Goal: Information Seeking & Learning: Compare options

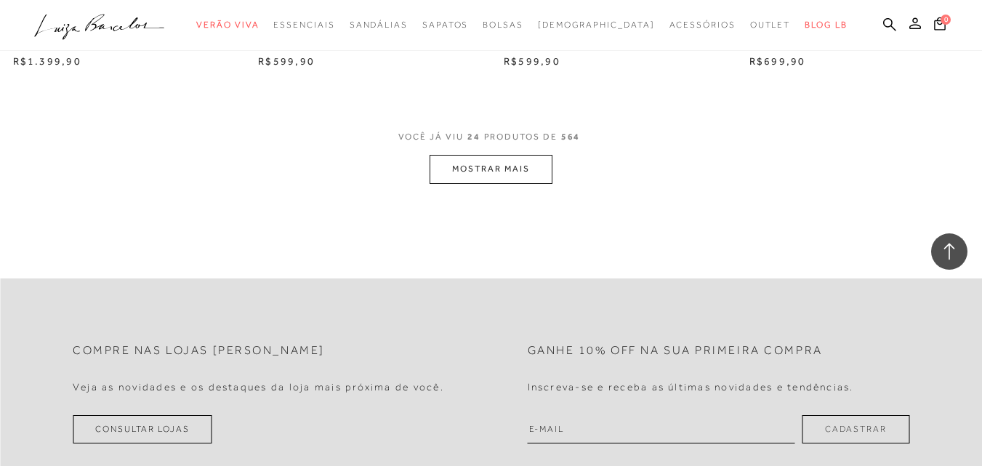
scroll to position [2747, 0]
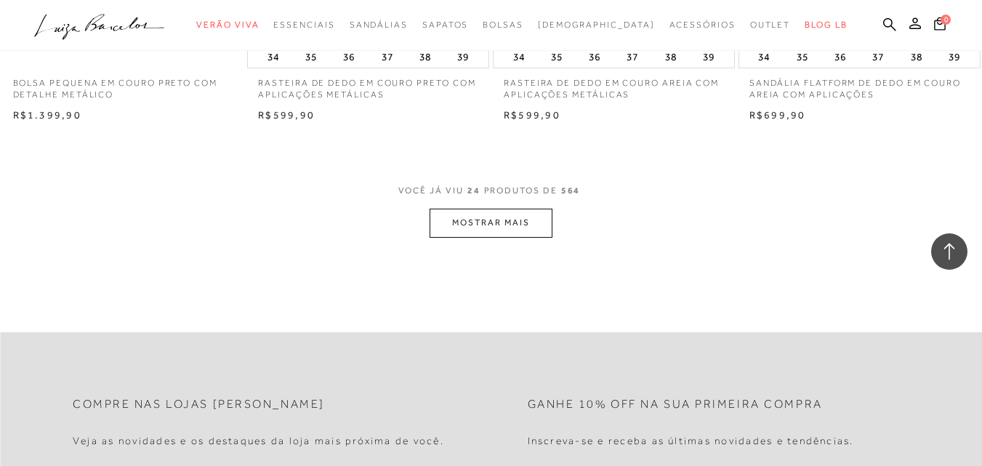
click at [502, 220] on button "MOSTRAR MAIS" at bounding box center [491, 223] width 122 height 28
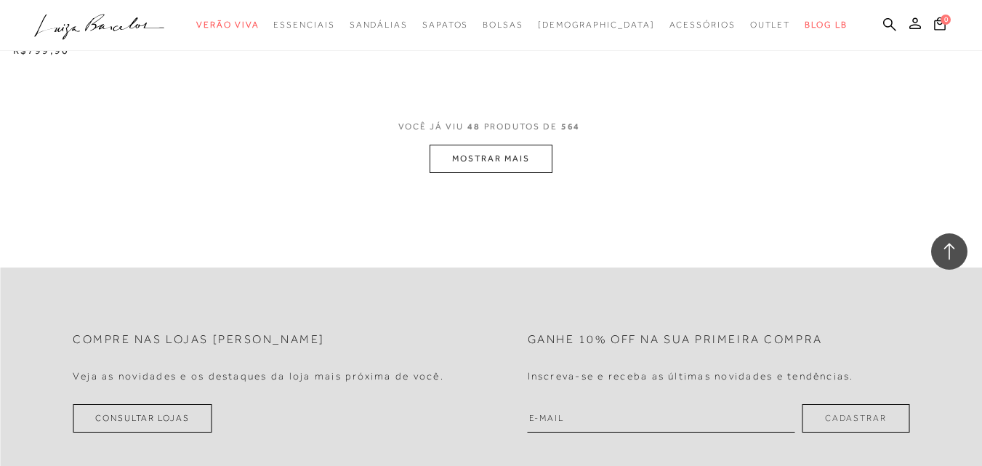
scroll to position [5636, 0]
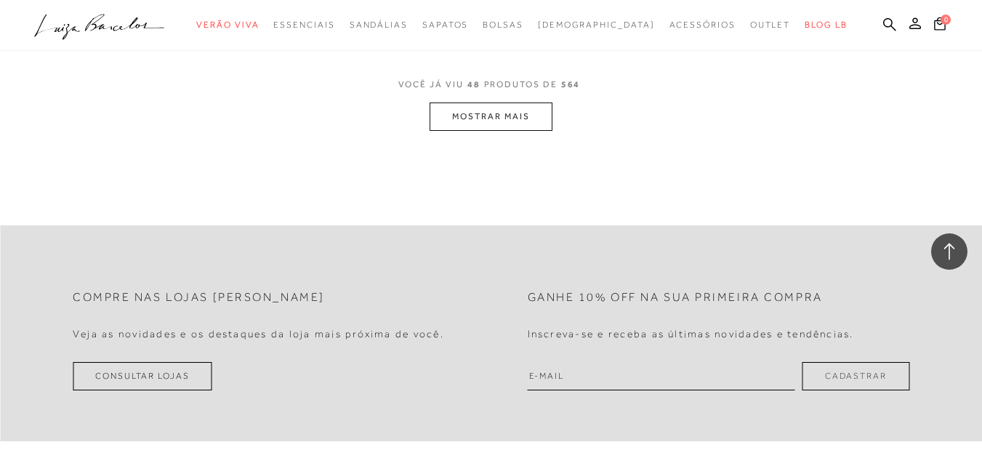
click at [493, 109] on button "MOSTRAR MAIS" at bounding box center [491, 117] width 122 height 28
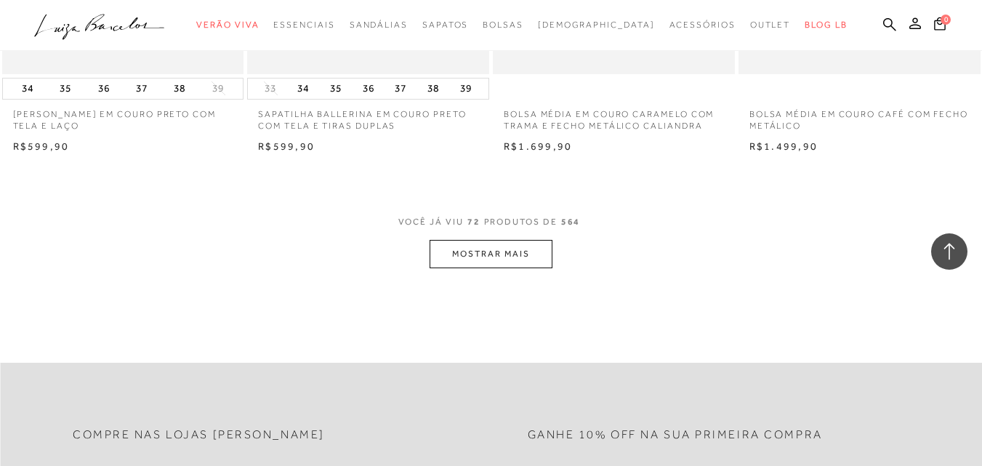
scroll to position [8104, 0]
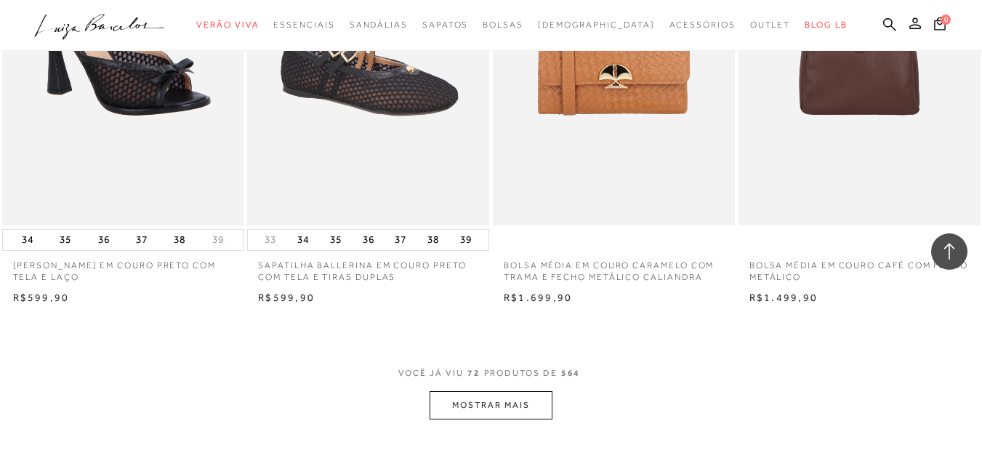
click at [536, 406] on button "MOSTRAR MAIS" at bounding box center [491, 405] width 122 height 28
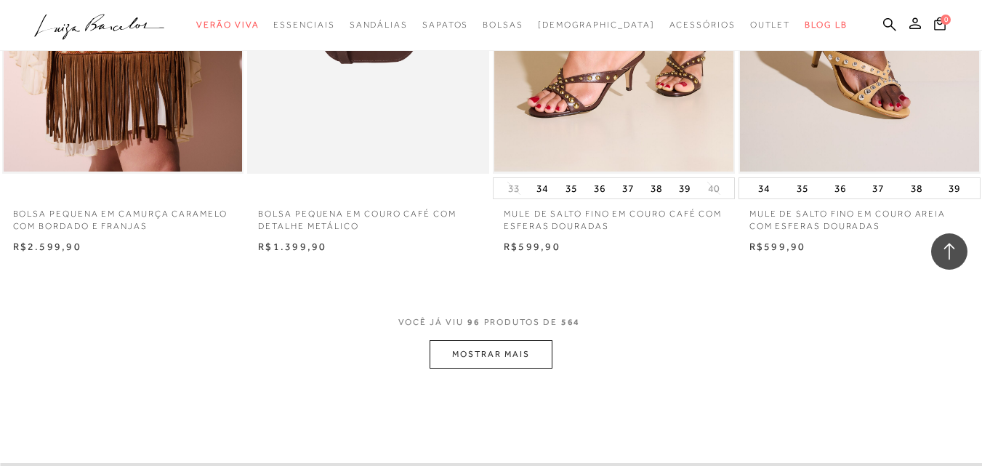
scroll to position [11163, 0]
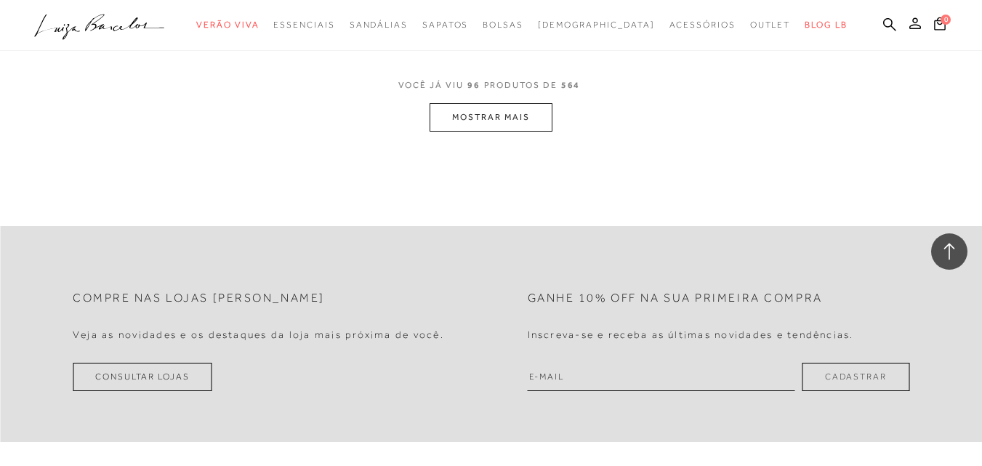
click at [506, 114] on button "MOSTRAR MAIS" at bounding box center [491, 117] width 122 height 28
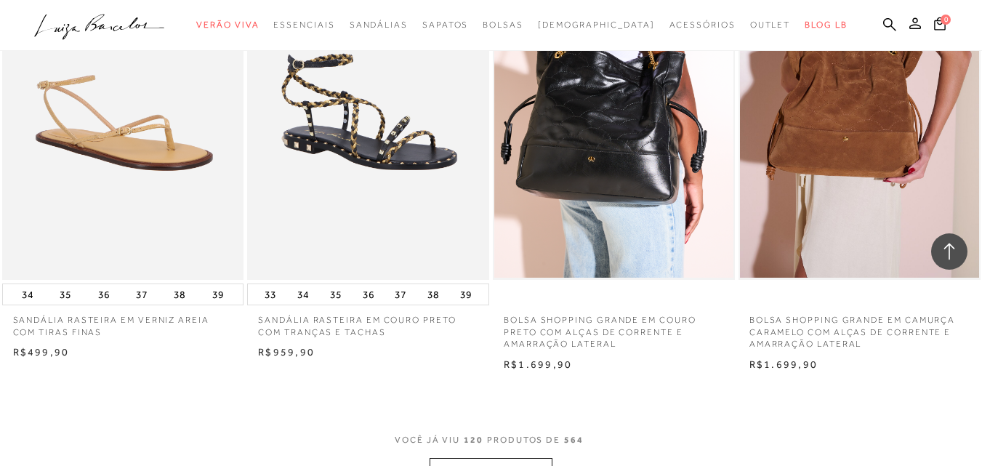
scroll to position [13541, 0]
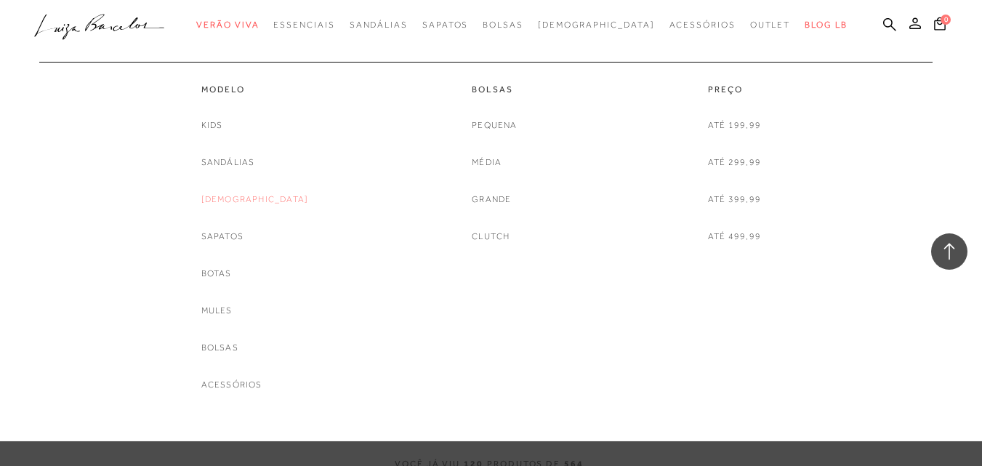
click at [265, 198] on link "[DEMOGRAPHIC_DATA]" at bounding box center [255, 199] width 108 height 15
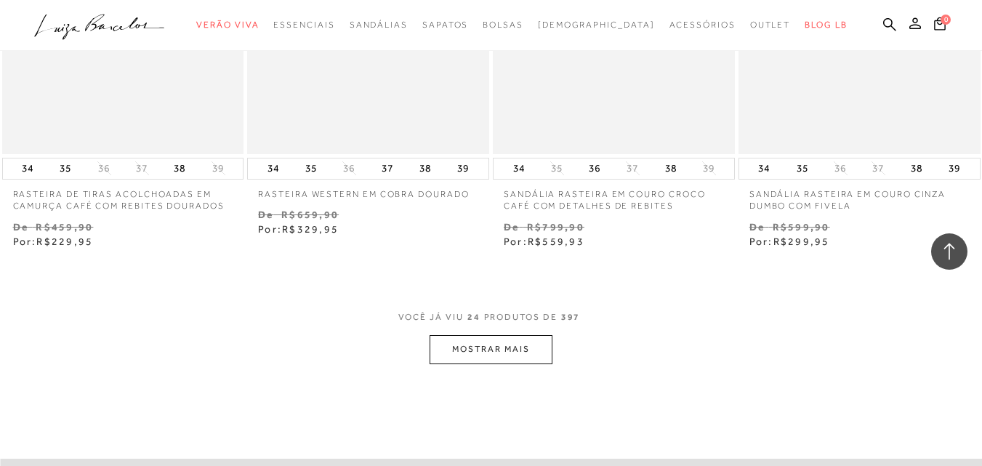
scroll to position [2755, 0]
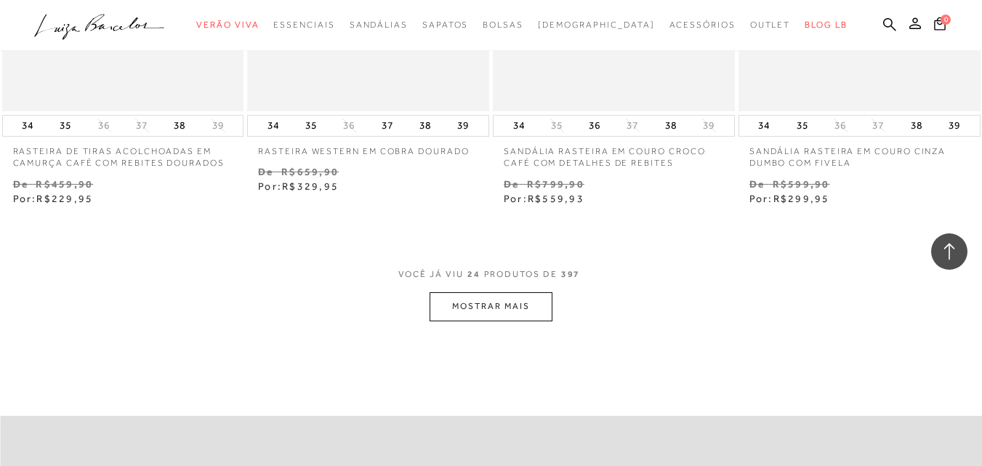
click at [516, 313] on button "MOSTRAR MAIS" at bounding box center [491, 306] width 122 height 28
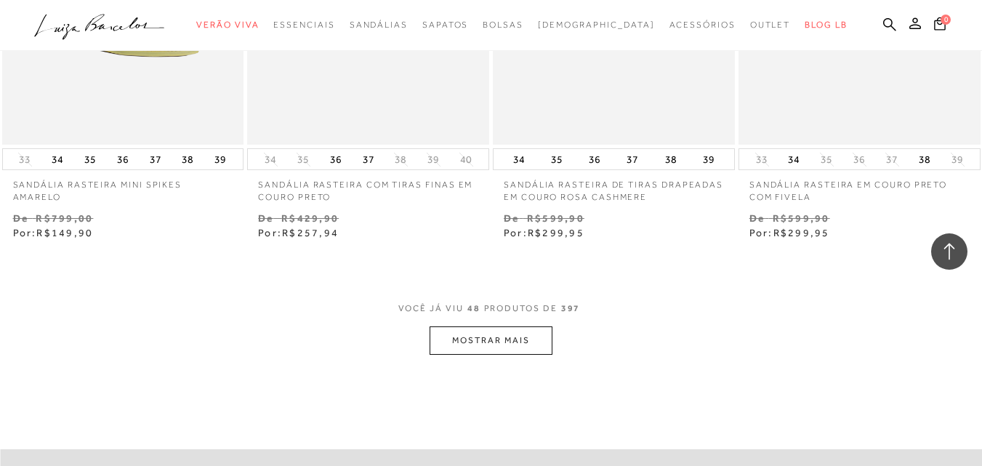
scroll to position [5580, 0]
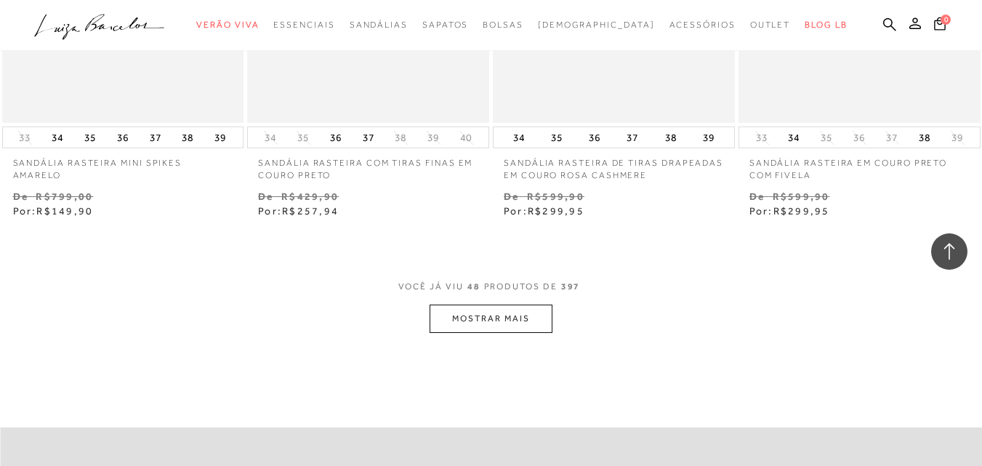
click at [500, 320] on button "MOSTRAR MAIS" at bounding box center [491, 319] width 122 height 28
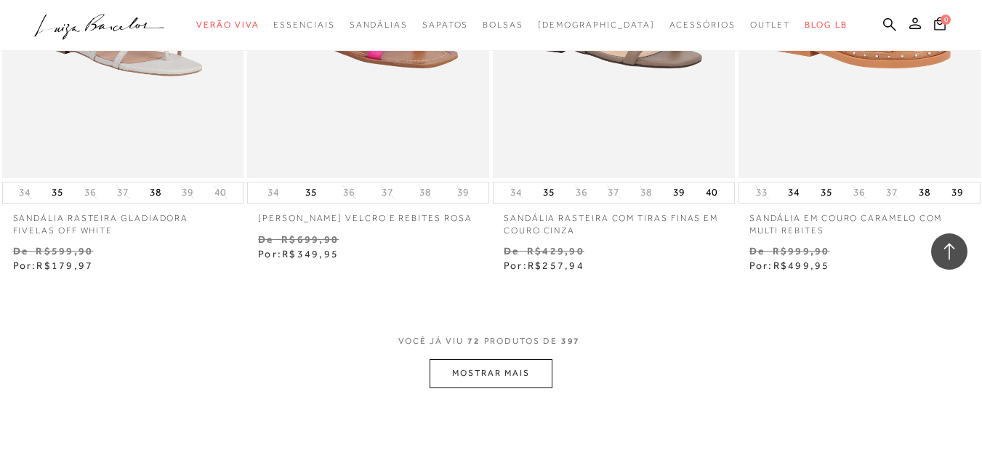
scroll to position [8414, 0]
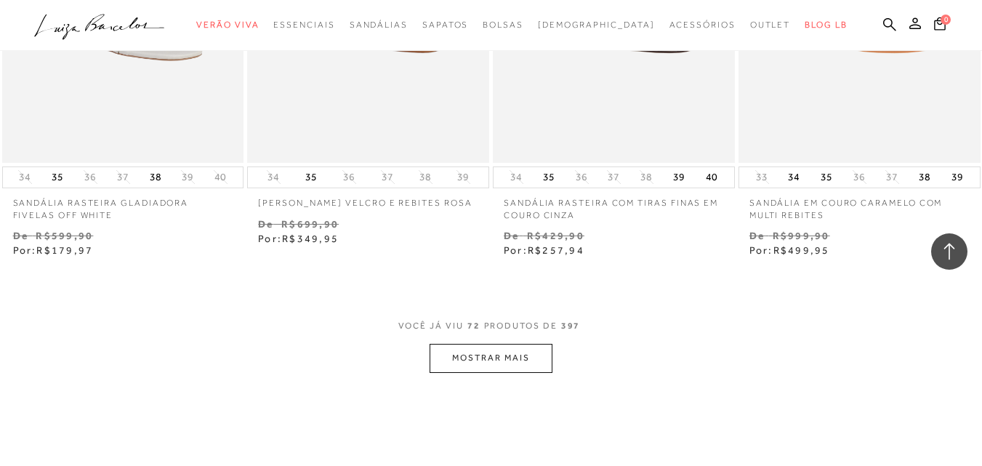
click at [492, 358] on button "MOSTRAR MAIS" at bounding box center [491, 358] width 122 height 28
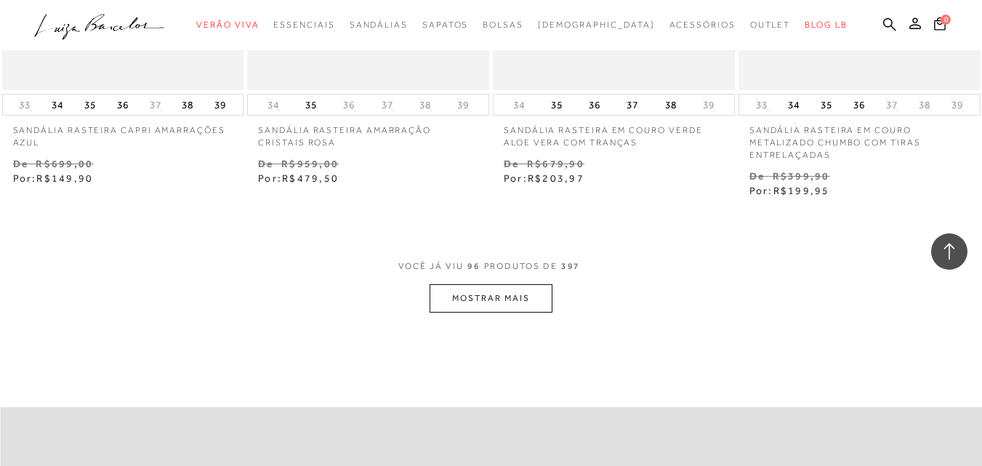
scroll to position [11356, 0]
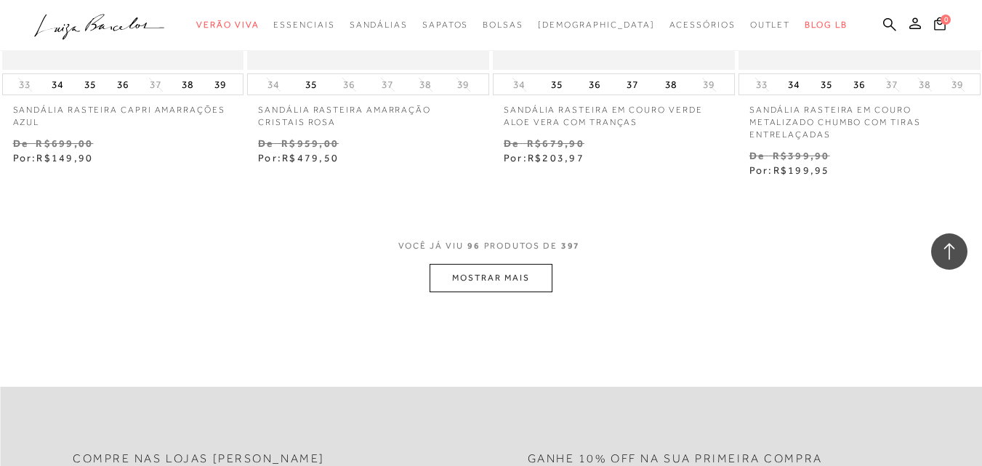
click at [512, 268] on button "MOSTRAR MAIS" at bounding box center [491, 278] width 122 height 28
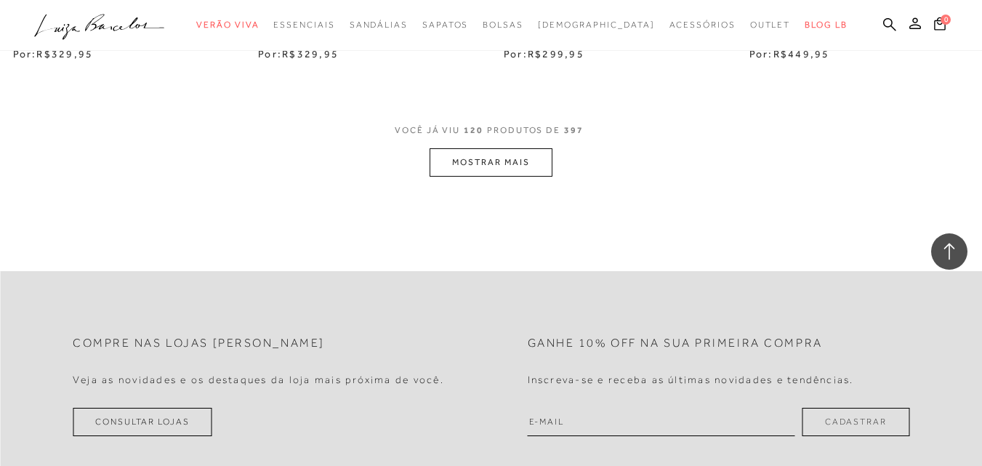
scroll to position [14361, 0]
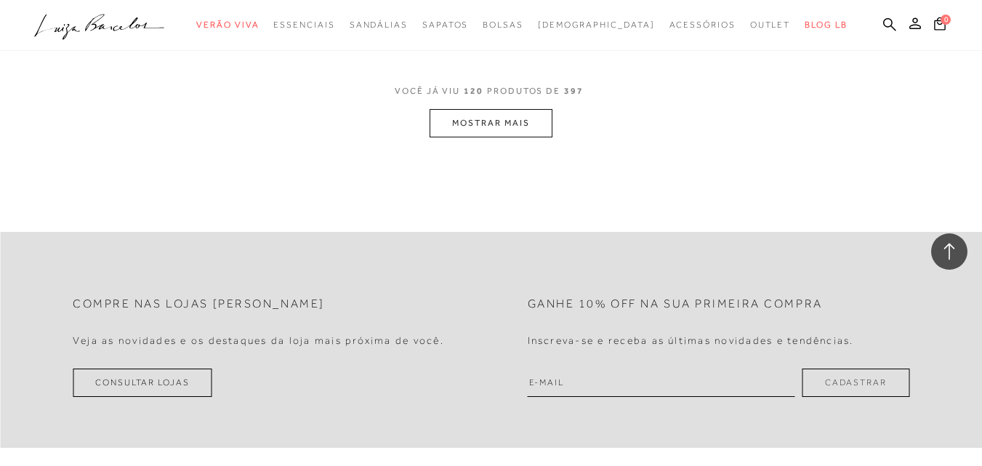
click at [434, 113] on button "MOSTRAR MAIS" at bounding box center [491, 123] width 122 height 28
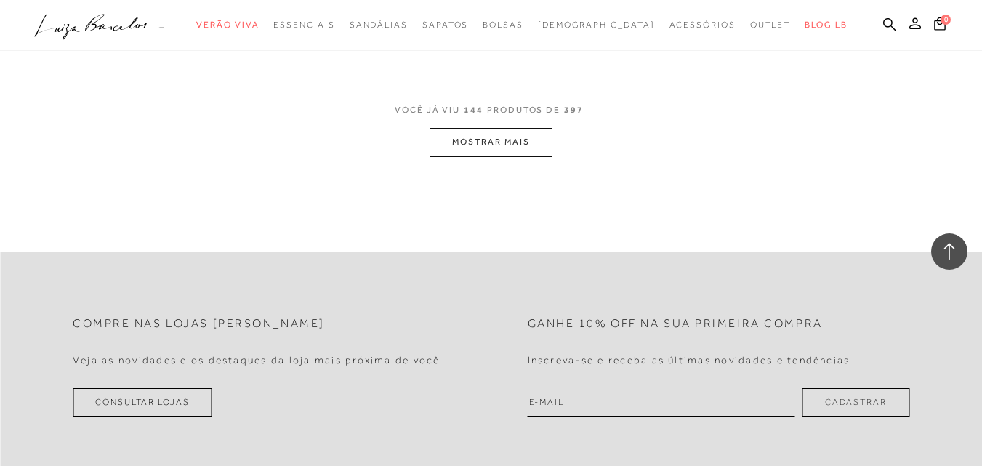
scroll to position [17249, 0]
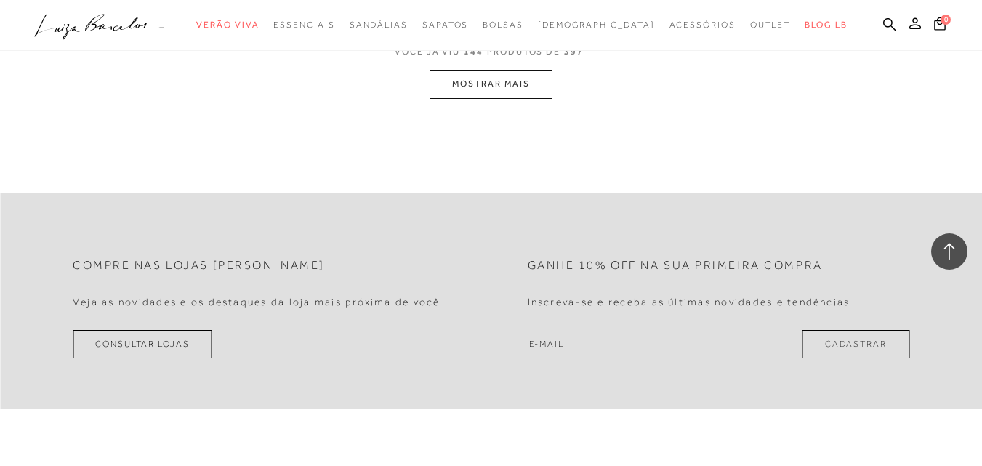
click at [494, 73] on button "MOSTRAR MAIS" at bounding box center [491, 84] width 122 height 28
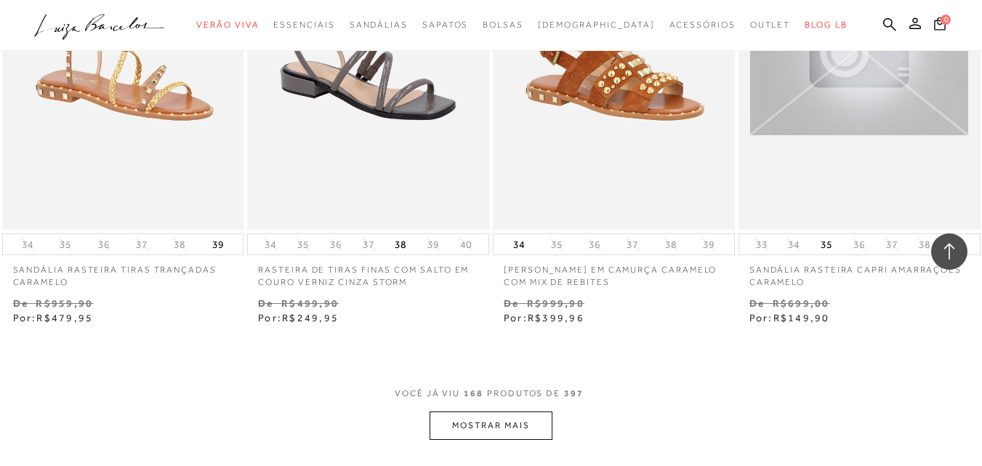
scroll to position [20099, 0]
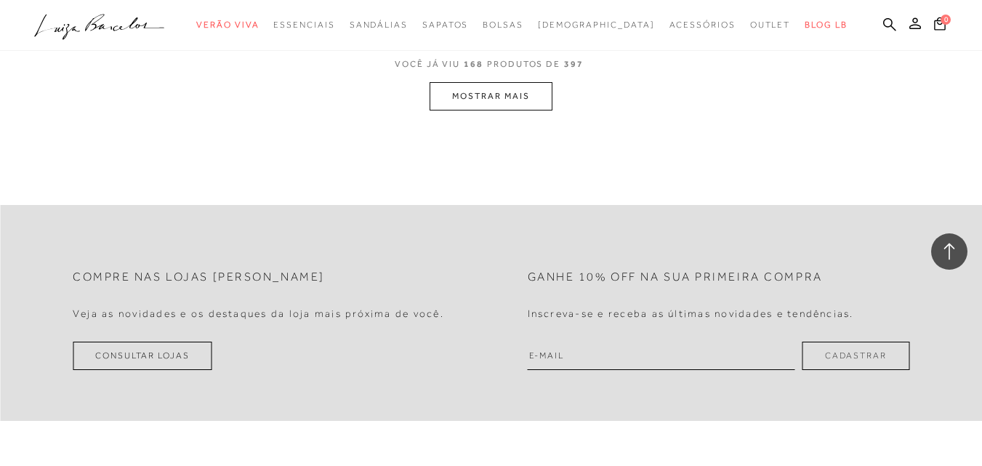
click at [494, 82] on button "MOSTRAR MAIS" at bounding box center [491, 96] width 122 height 28
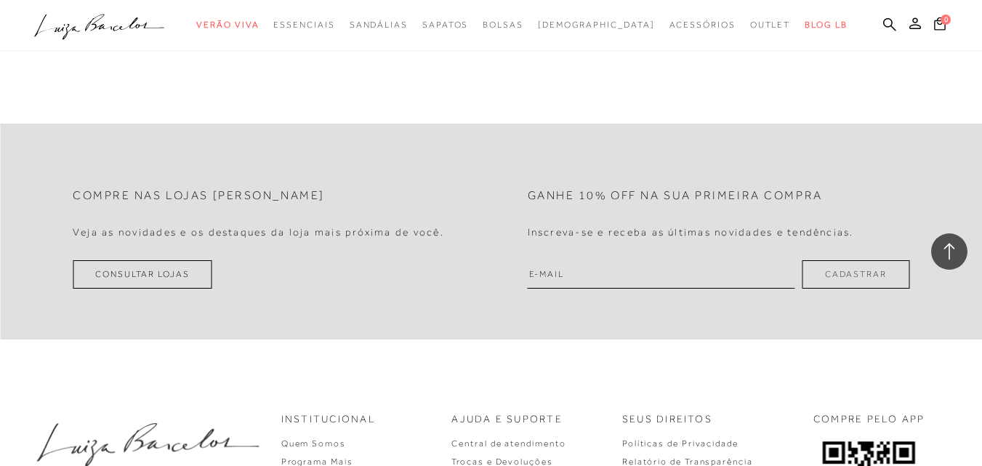
scroll to position [22834, 0]
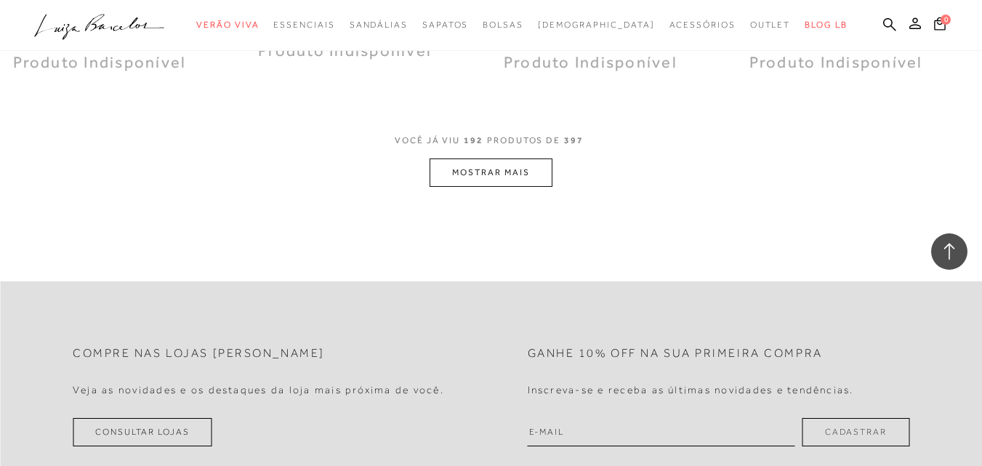
click at [521, 159] on button "MOSTRAR MAIS" at bounding box center [491, 173] width 122 height 28
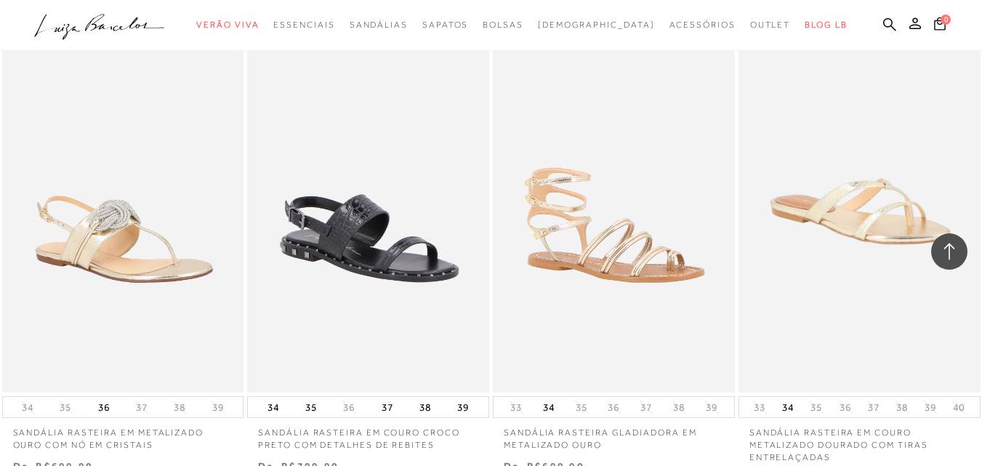
scroll to position [12924, 0]
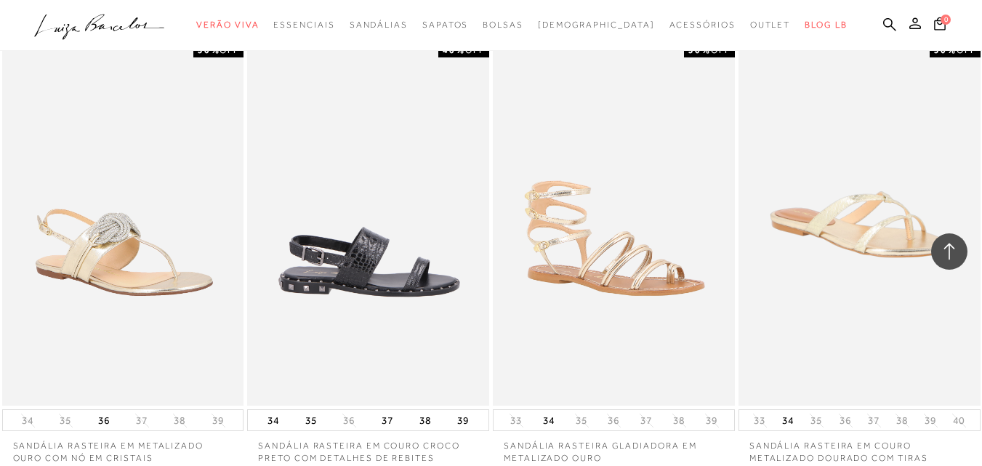
click at [420, 266] on img at bounding box center [369, 224] width 241 height 363
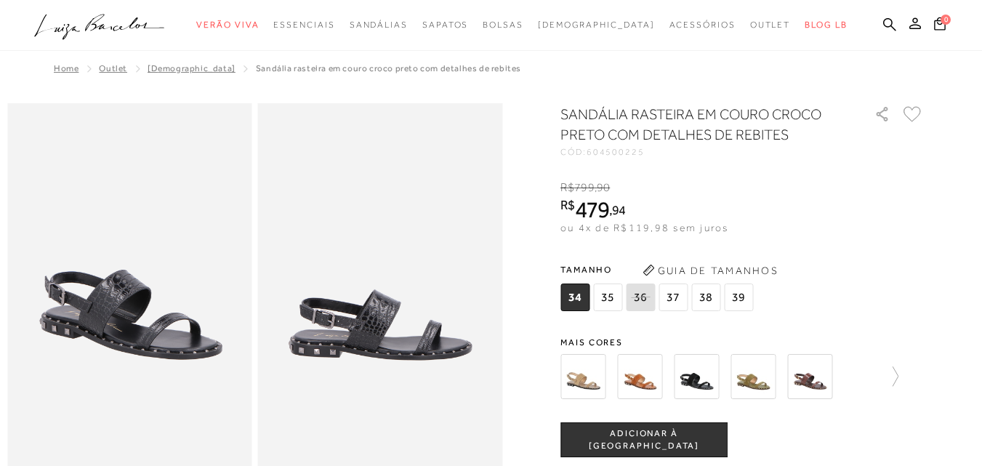
click at [580, 369] on img at bounding box center [583, 376] width 45 height 45
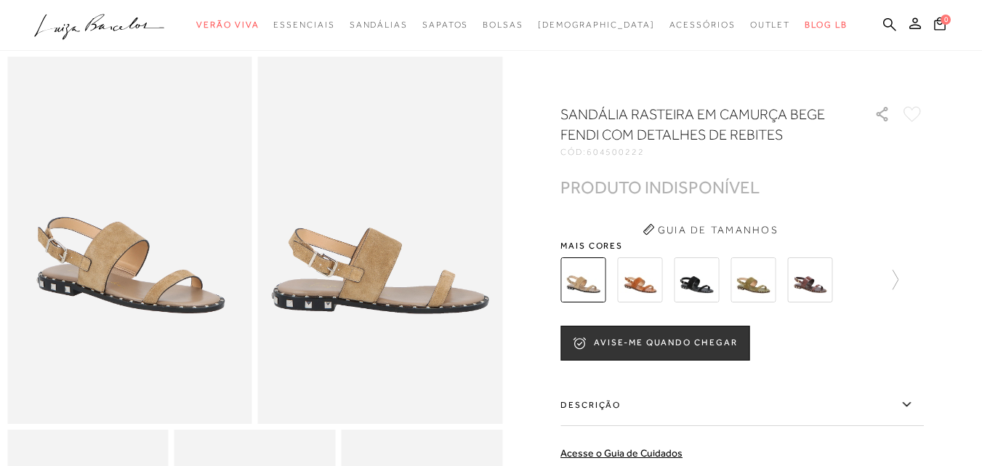
scroll to position [43, 0]
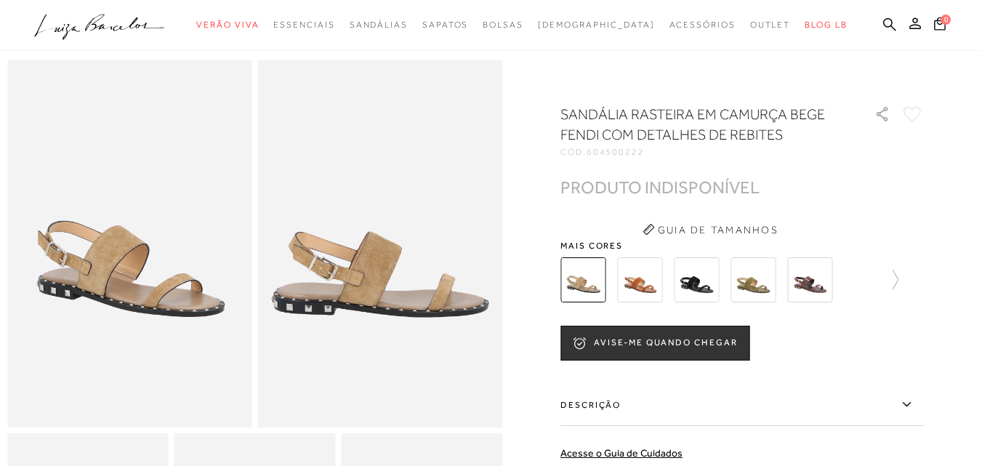
click at [640, 287] on img at bounding box center [639, 279] width 45 height 45
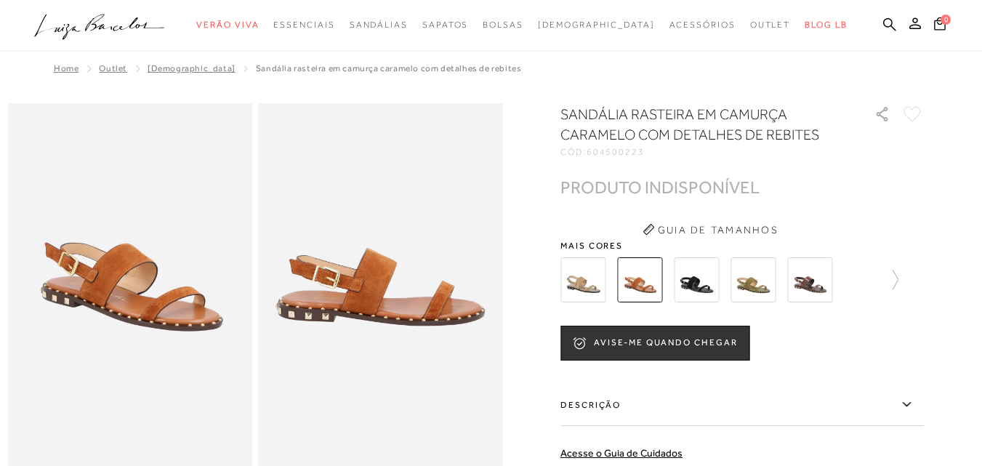
click at [751, 276] on img at bounding box center [753, 279] width 45 height 45
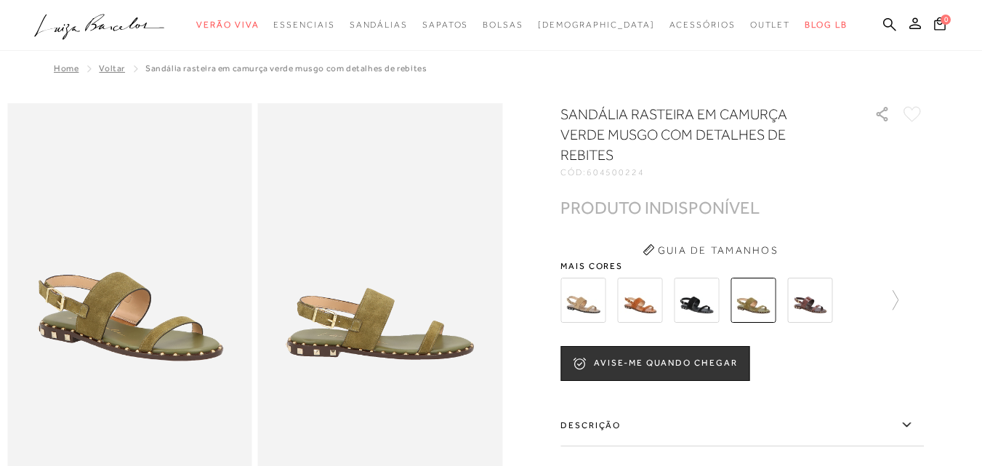
click at [816, 280] on img at bounding box center [810, 300] width 45 height 45
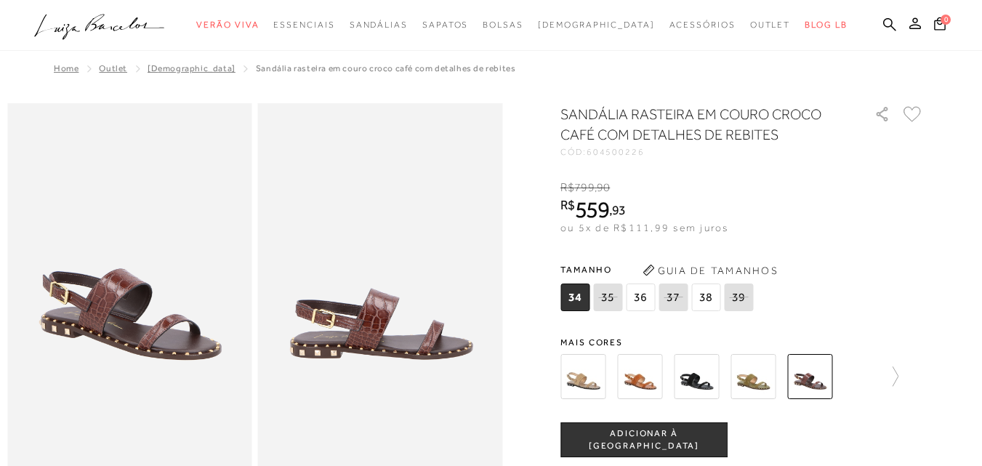
click at [701, 380] on img at bounding box center [696, 376] width 45 height 45
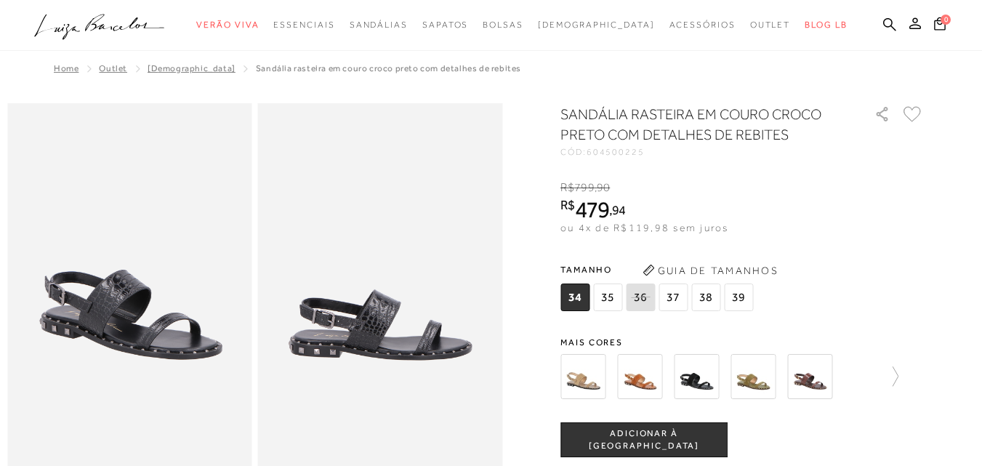
scroll to position [1711, 0]
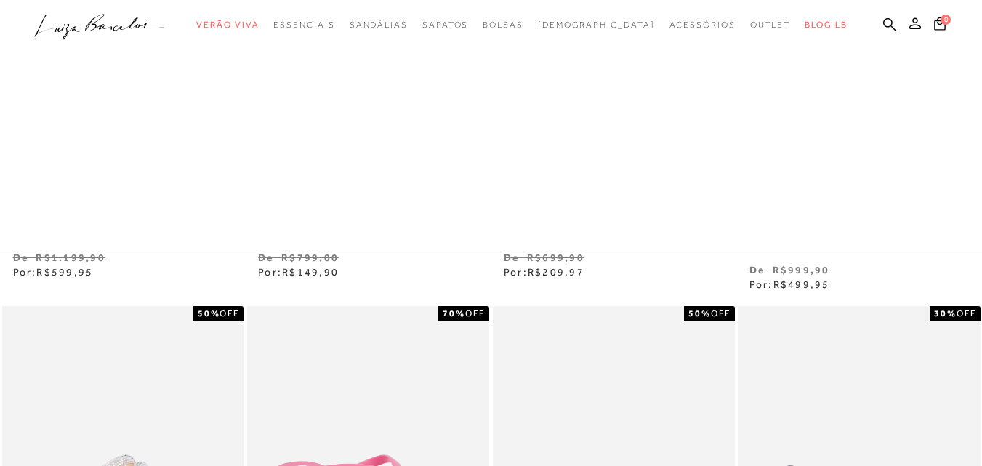
click at [675, 25] on span "Acessórios" at bounding box center [703, 25] width 66 height 10
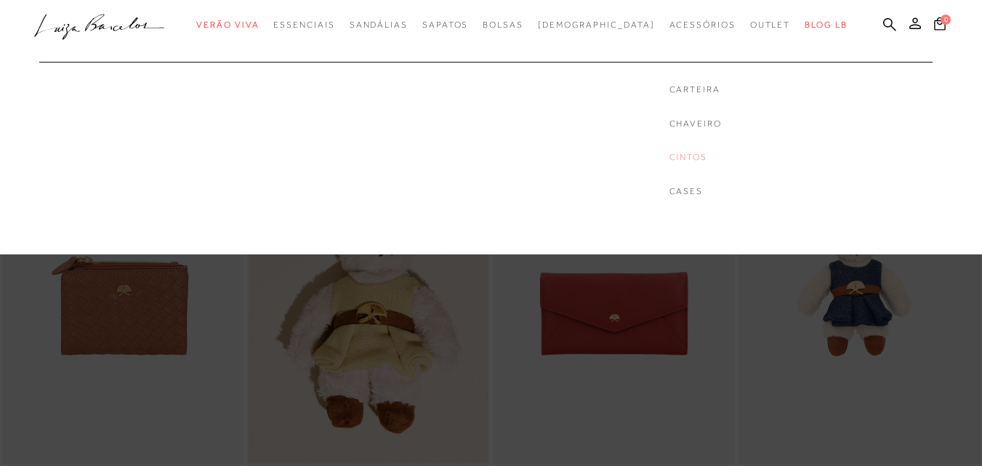
click at [670, 156] on link "Cintos" at bounding box center [696, 157] width 52 height 12
click at [646, 156] on div at bounding box center [491, 127] width 982 height 255
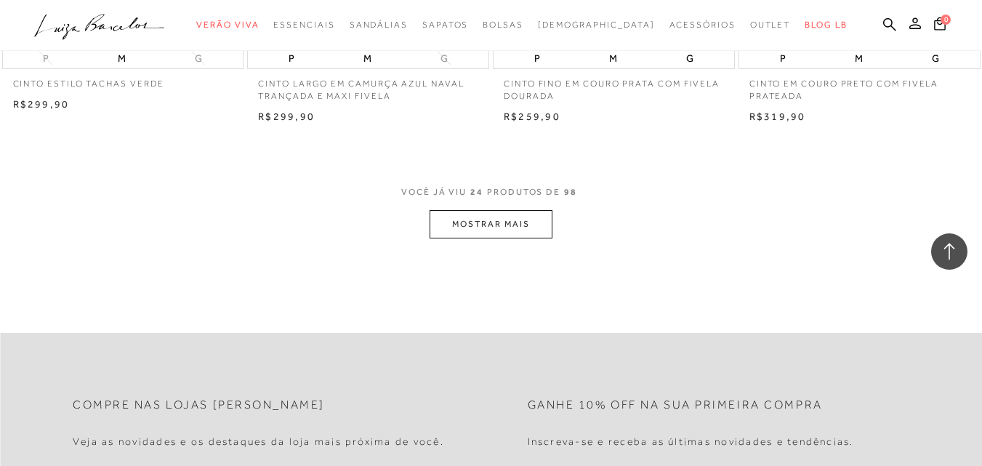
scroll to position [2746, 0]
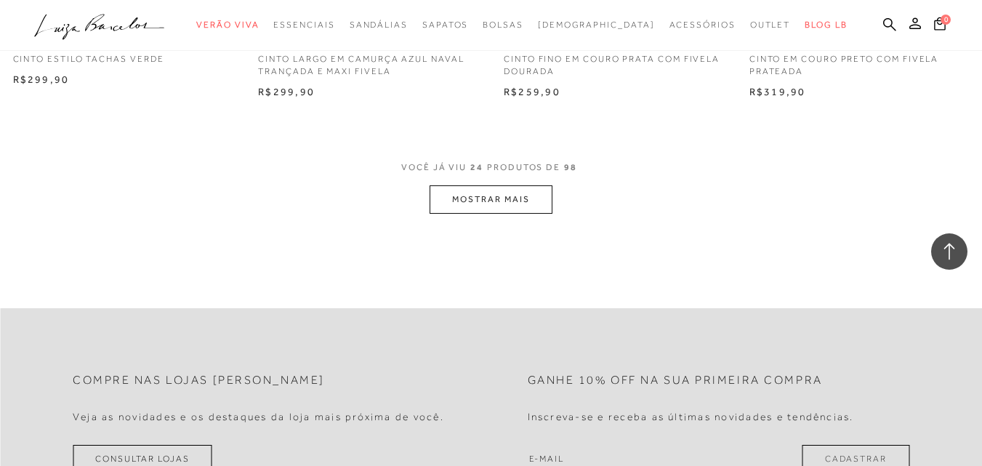
click at [446, 204] on button "MOSTRAR MAIS" at bounding box center [491, 199] width 122 height 28
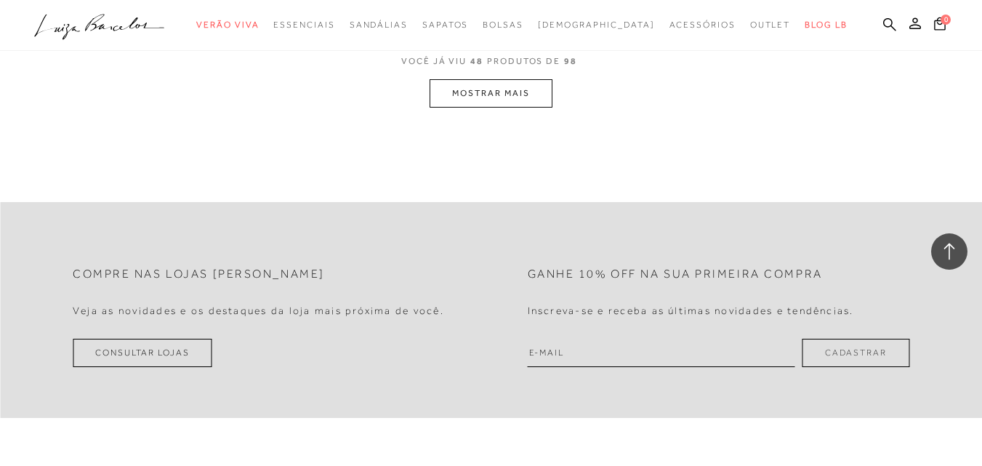
scroll to position [5800, 0]
